Goal: Book appointment/travel/reservation

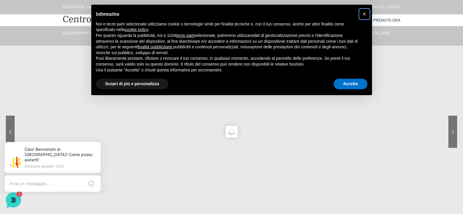
click at [365, 13] on span "×" at bounding box center [365, 14] width 4 height 6
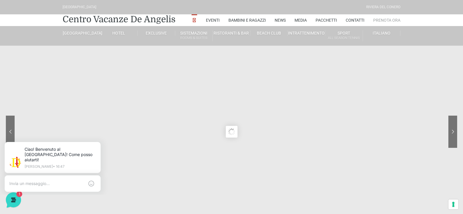
click at [389, 19] on link "Prenota Ora" at bounding box center [387, 20] width 27 height 12
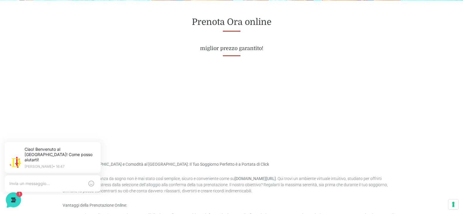
scroll to position [234, 0]
